Goal: Task Accomplishment & Management: Manage account settings

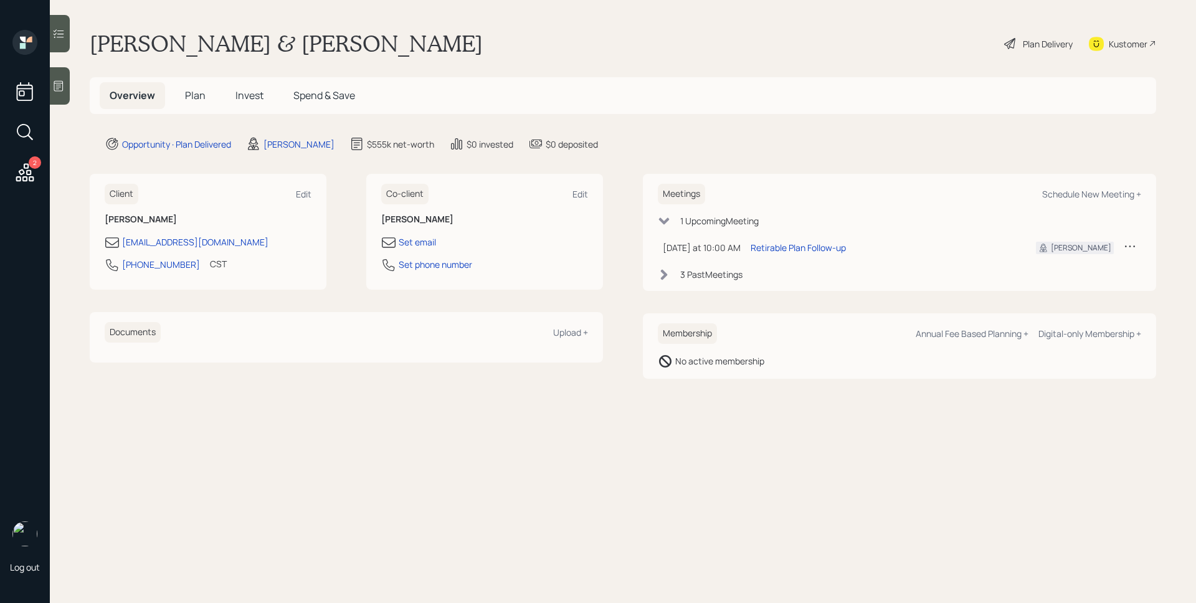
click at [30, 174] on icon at bounding box center [25, 172] width 18 height 18
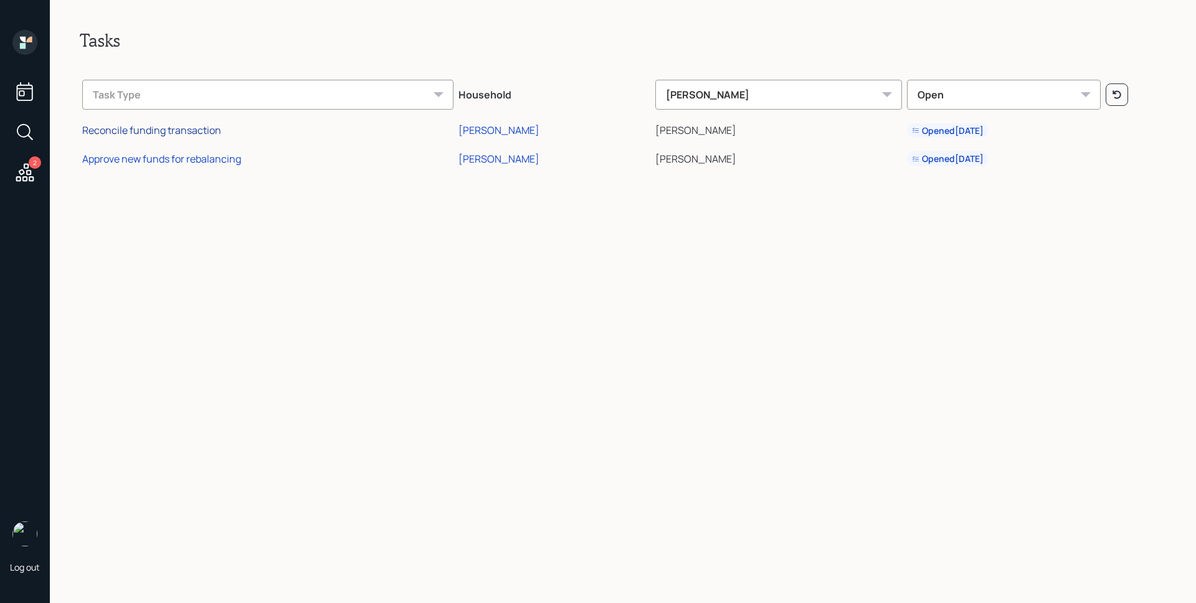
click at [194, 128] on div "Reconcile funding transaction" at bounding box center [151, 130] width 139 height 14
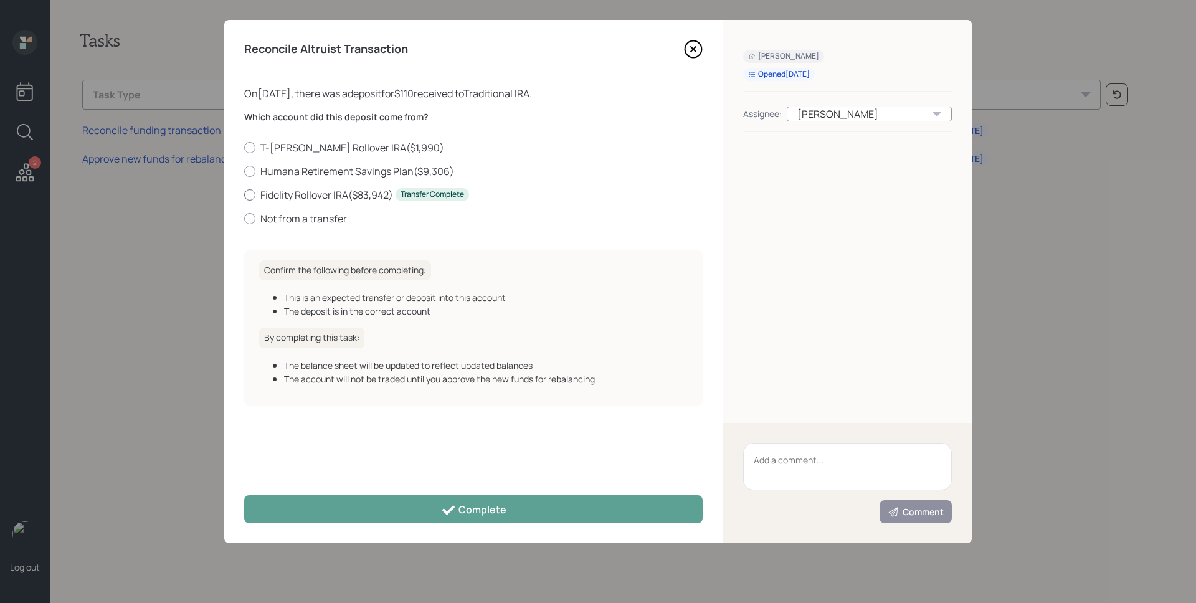
click at [366, 196] on label "Fidelity Rollover IRA ( $83,942 ) Transfer Complete" at bounding box center [473, 195] width 459 height 14
click at [244, 195] on input "Fidelity Rollover IRA ( $83,942 ) Transfer Complete" at bounding box center [244, 194] width 1 height 1
radio input "true"
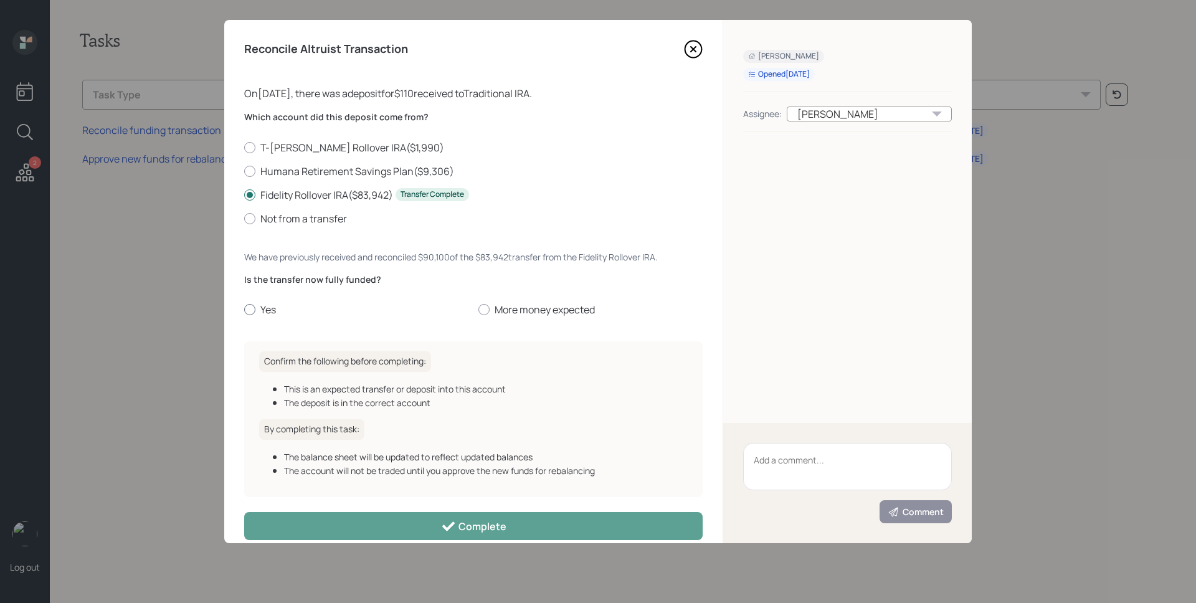
click at [269, 312] on label "Yes" at bounding box center [356, 310] width 224 height 14
click at [244, 310] on input "Yes" at bounding box center [244, 310] width 1 height 1
radio input "true"
click at [471, 518] on button "Complete" at bounding box center [473, 526] width 459 height 28
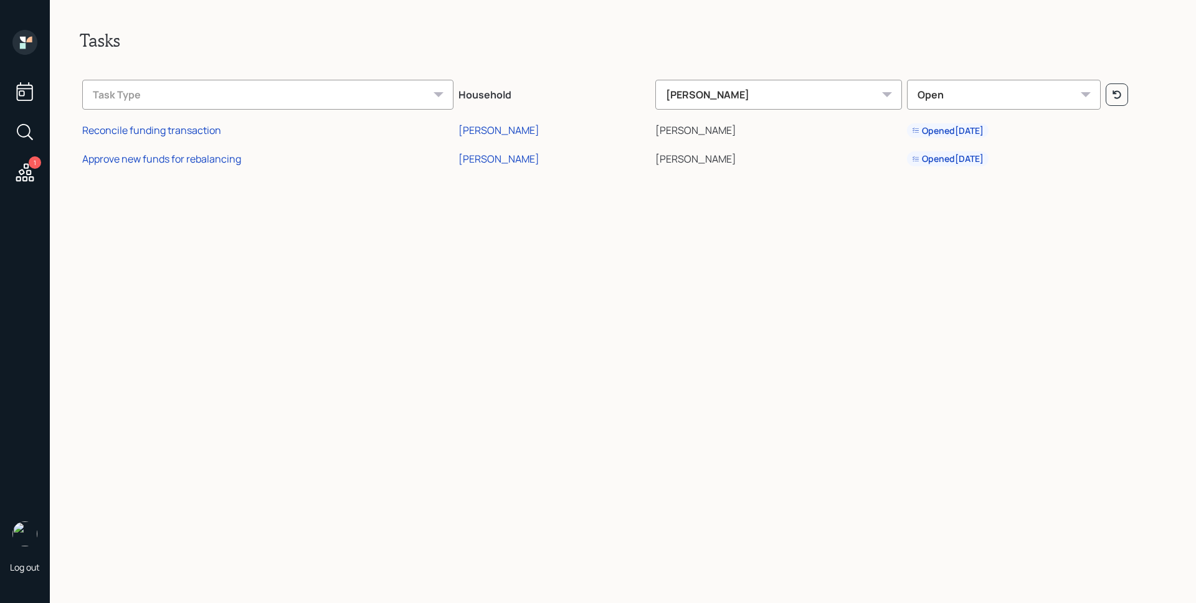
click at [197, 167] on td "Approve new funds for rebalancing" at bounding box center [268, 157] width 376 height 29
click at [199, 162] on div "Approve new funds for rebalancing" at bounding box center [161, 159] width 159 height 14
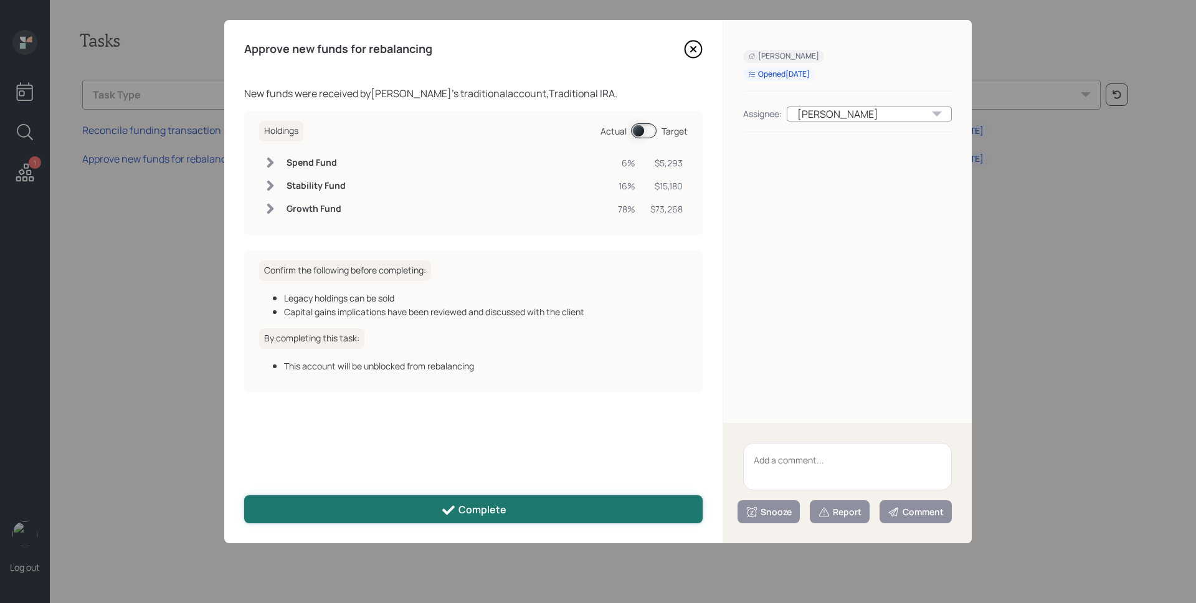
click at [470, 516] on div "Complete" at bounding box center [473, 510] width 65 height 15
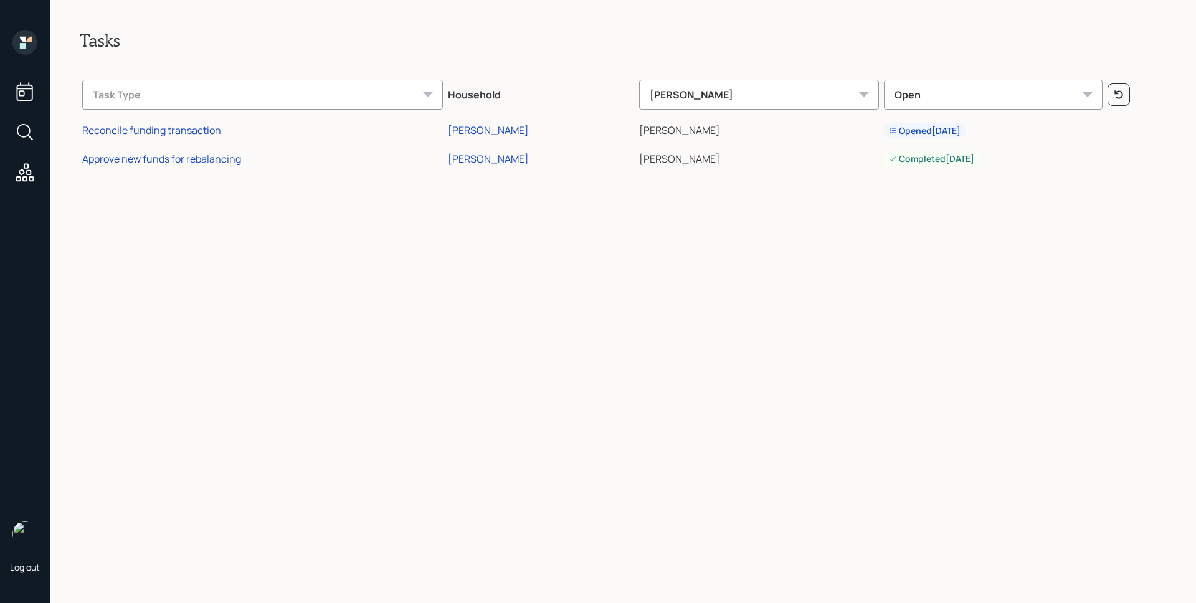
click at [21, 45] on icon at bounding box center [23, 46] width 6 height 6
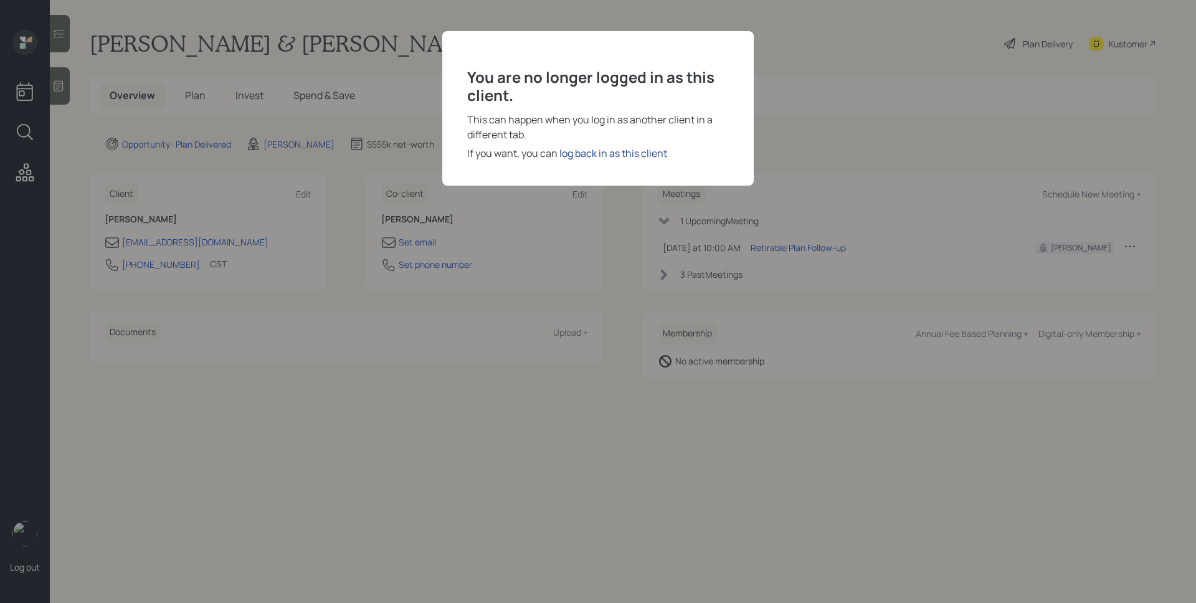
click at [645, 146] on div "log back in as this client" at bounding box center [613, 153] width 108 height 15
